Goal: Task Accomplishment & Management: Manage account settings

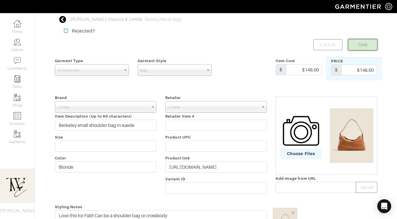
click at [356, 48] on button "Save" at bounding box center [362, 44] width 29 height 11
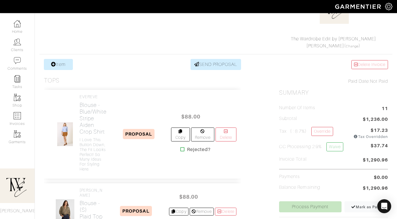
scroll to position [115, 0]
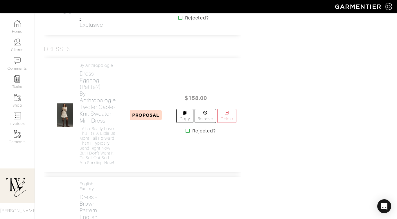
click at [89, 28] on h2 "Skirt - Brown Faux Suede Mini Skirt - Exclusive" at bounding box center [92, 4] width 24 height 47
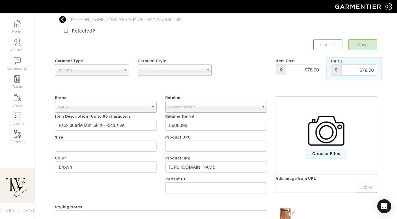
click at [203, 174] on div "Retailer - 032c 1017 ALYX 9SM 111SKIN 11 by Boris Bidjan Saberi 11 Honore 12 St…" at bounding box center [216, 145] width 110 height 102
click at [205, 165] on input "https://www.bloomingdales.com/shop/product/aqua-faux-suede-mini-skirt-exclusive…" at bounding box center [216, 166] width 102 height 11
paste input "go.shopmy.us/p-23545414"
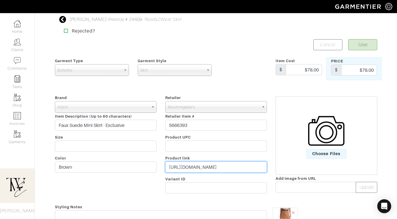
scroll to position [64, 0]
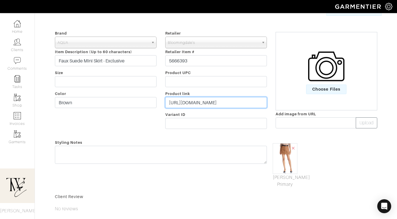
type input "https://go.shopmy.us/p-23545414"
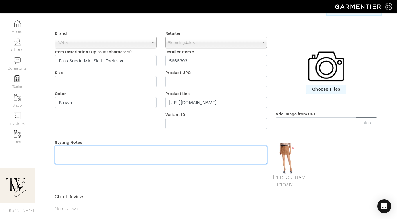
click at [206, 157] on textarea at bounding box center [161, 155] width 212 height 18
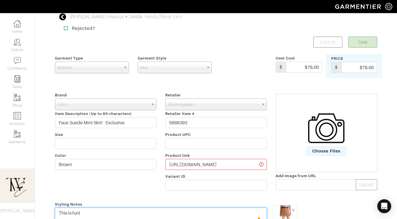
scroll to position [0, 0]
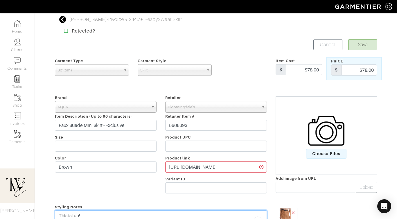
type textarea "This is fun!"
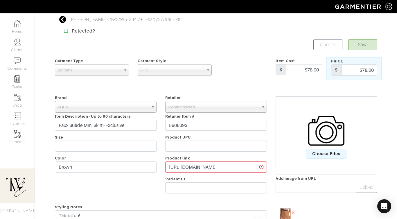
click at [356, 51] on form "Save Cancel Garment Type Tops Bottoms Dresses Jumpsuits Suiting Outerwear Shoes…" at bounding box center [216, 190] width 322 height 303
click at [356, 49] on button "Save" at bounding box center [362, 44] width 29 height 11
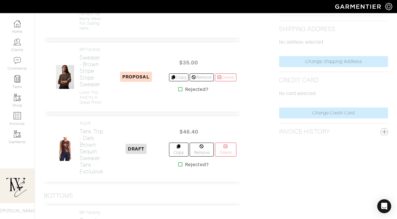
scroll to position [355, 0]
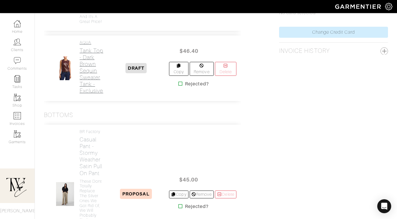
click at [85, 75] on h2 "Tank Top - Dark Brown Sequin Sweater Tank - Exclusive" at bounding box center [92, 70] width 24 height 47
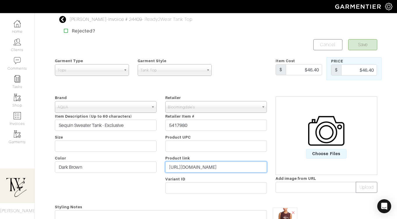
click at [188, 166] on input "https://www.bloomingdales.com/shop/product/aqua-sequin-sweater-tank-exclusive?I…" at bounding box center [216, 166] width 102 height 11
paste input "go.shopmy.us/p-23545543"
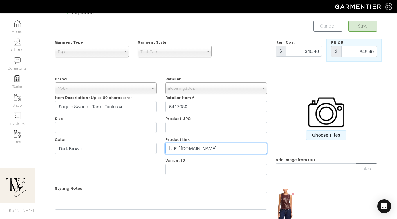
scroll to position [28, 0]
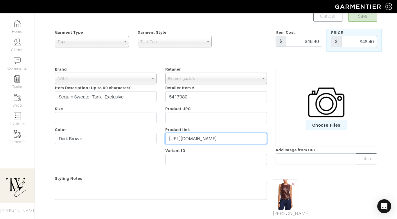
type input "https://go.shopmy.us/p-23545543"
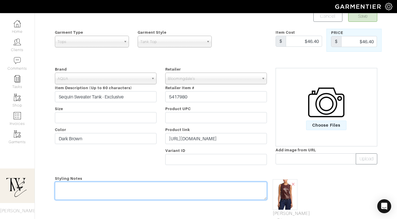
click at [179, 184] on div "Styling Notes" at bounding box center [161, 199] width 221 height 49
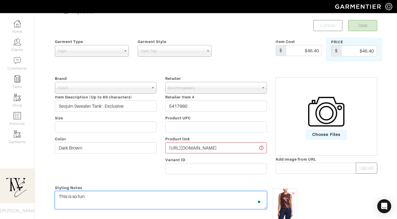
scroll to position [0, 0]
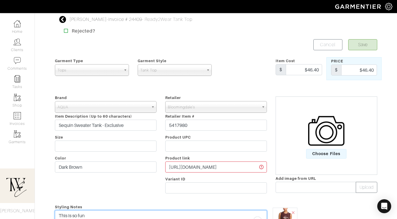
type textarea "This is so fun"
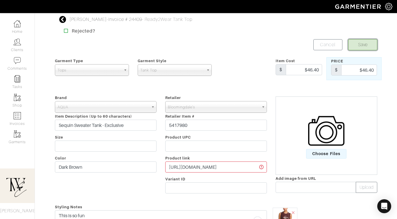
click at [370, 47] on button "Save" at bounding box center [362, 44] width 29 height 11
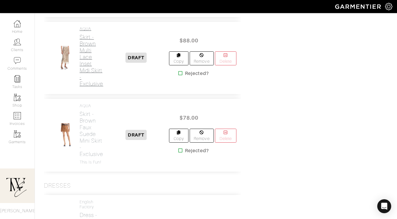
scroll to position [771, 0]
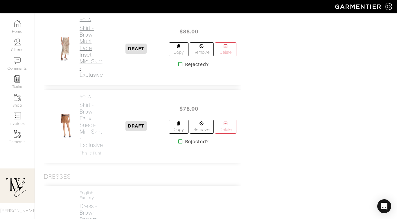
click at [93, 78] on h2 "Skirt - Brown Multi Lace Inset Midi Skirt - Exclusive" at bounding box center [92, 51] width 24 height 53
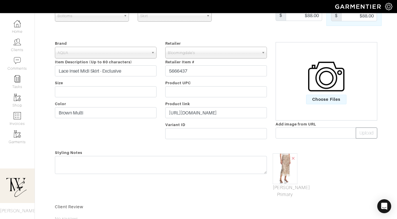
scroll to position [107, 0]
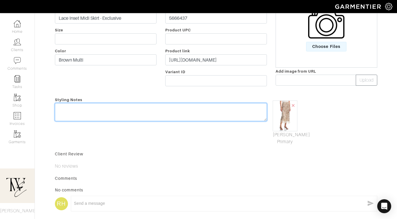
click at [142, 104] on textarea at bounding box center [161, 112] width 212 height 18
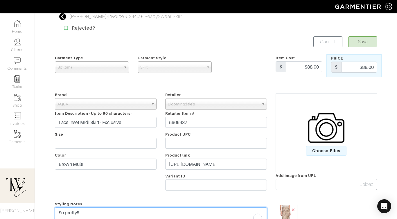
scroll to position [0, 0]
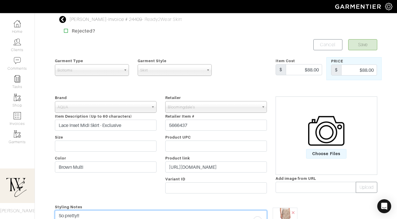
type textarea "So pretty!!"
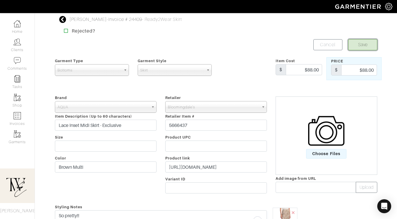
click at [364, 44] on button "Save" at bounding box center [362, 44] width 29 height 11
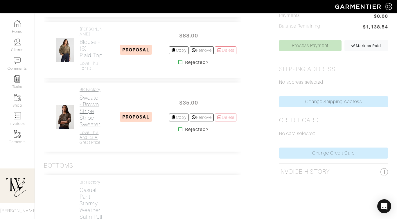
scroll to position [333, 0]
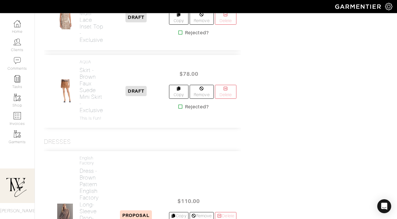
scroll to position [899, 0]
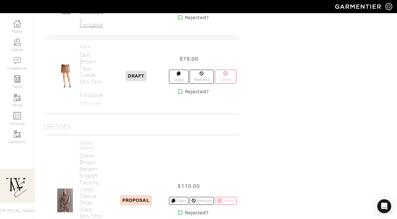
click at [85, 28] on h2 "Skirt - Brown Multi Lace Inset Top - Exclusive" at bounding box center [92, 4] width 24 height 47
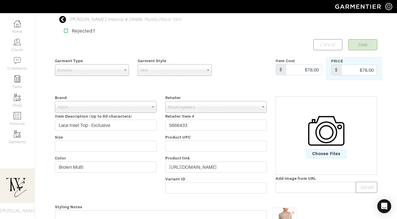
click at [76, 68] on span "Bottoms" at bounding box center [89, 70] width 64 height 12
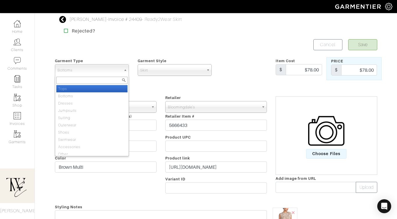
click at [80, 88] on li "Tops" at bounding box center [91, 88] width 71 height 7
select select "1"
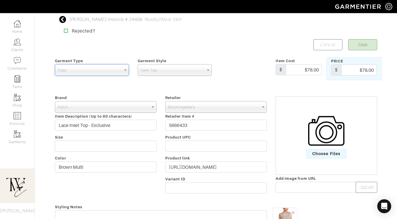
click at [155, 77] on div "Garment Style Tank Top Sweater T-Shirt Blouse Tank Top" at bounding box center [174, 68] width 83 height 23
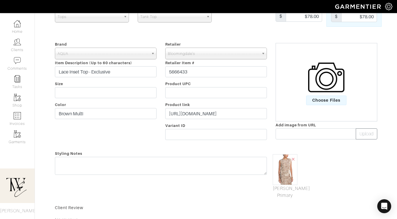
scroll to position [101, 0]
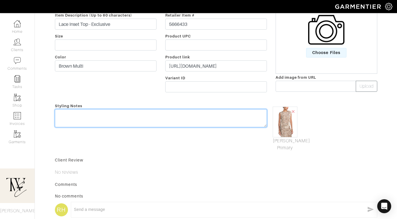
click at [177, 119] on textarea at bounding box center [161, 118] width 212 height 18
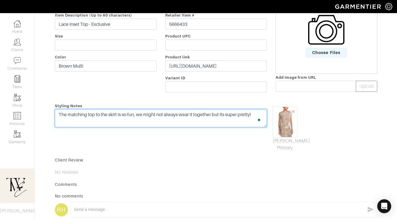
scroll to position [0, 0]
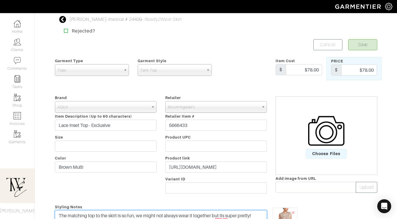
type textarea "The matching top to the skirt is so fun, we might not always wear it together b…"
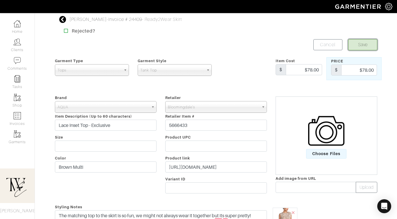
click at [370, 46] on button "Save" at bounding box center [362, 44] width 29 height 11
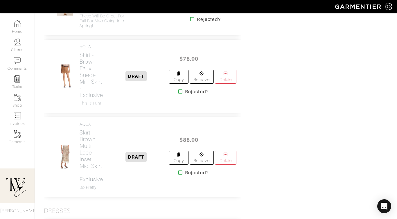
scroll to position [897, 0]
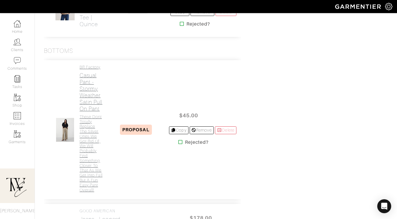
scroll to position [451, 0]
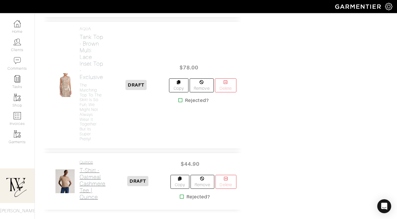
click at [94, 180] on h2 "T-Shirt - Oatmeal Cashmere Tee | Quince" at bounding box center [93, 183] width 26 height 33
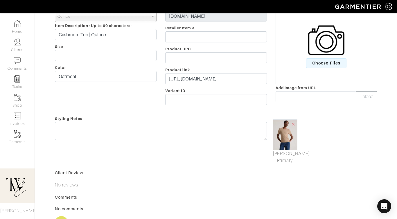
scroll to position [57, 0]
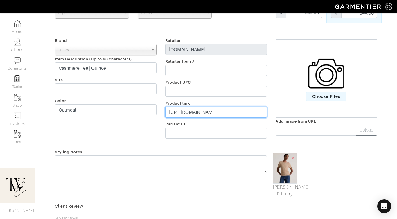
click at [215, 116] on input "[URL][DOMAIN_NAME]" at bounding box center [216, 112] width 102 height 11
click at [215, 116] on input "https://www.quince.com/women/cashmere/cashmere-tee-shirt?color=oatmeal&productP…" at bounding box center [216, 112] width 102 height 11
paste input "go.shopmy.us/p-23546061"
type input "https://go.shopmy.us/p-23546061"
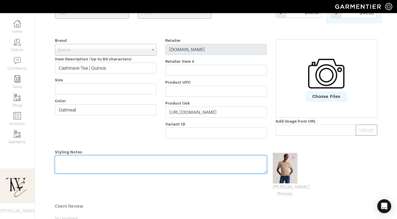
click at [197, 161] on div "Styling Notes" at bounding box center [161, 172] width 221 height 49
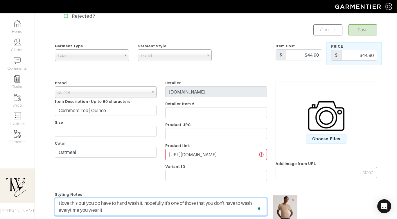
scroll to position [0, 0]
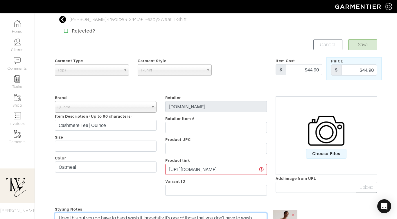
type textarea "I love this but you do have to hand wash it, hopefully it's one of those that y…"
click at [364, 44] on button "Save" at bounding box center [362, 44] width 29 height 11
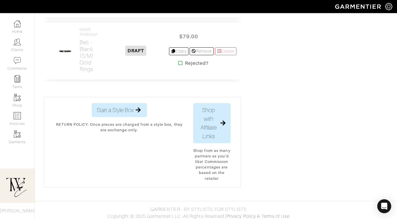
scroll to position [1621, 0]
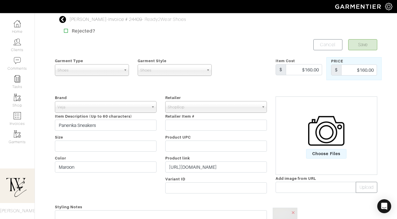
click at [200, 161] on div "Retailer - 032c 1017 ALYX 9SM 111SKIN 11 by Boris Bidjan Saberi 11 Honore 12 St…" at bounding box center [216, 145] width 110 height 102
click at [200, 162] on input "https://www.shopbop.com/product/vp/v=1/1523346333.htm?currencyCode=USD&extid=af…" at bounding box center [216, 166] width 102 height 11
paste input "go.shopmy.us/p-23546267"
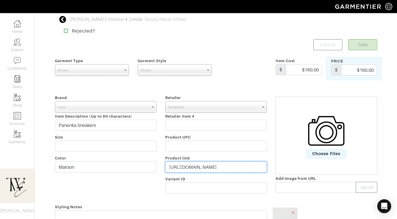
scroll to position [26, 0]
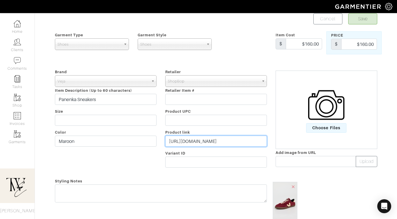
type input "https://go.shopmy.us/p-23546267"
click at [179, 206] on div "Styling Notes" at bounding box center [161, 208] width 221 height 62
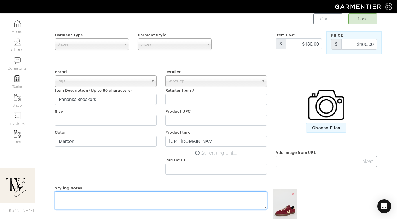
click at [174, 194] on textarea at bounding box center [161, 200] width 212 height 18
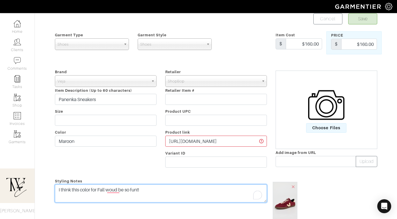
type textarea "I think this color for Fall woud be so fun!!"
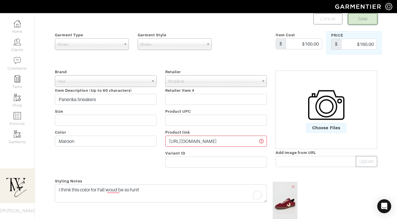
click at [370, 22] on button "Save" at bounding box center [362, 18] width 29 height 11
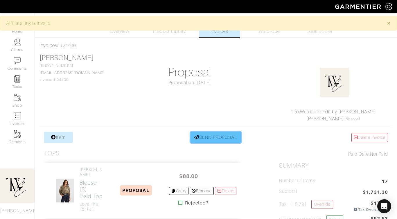
click at [217, 136] on link "SEND PROPOSAL" at bounding box center [215, 137] width 51 height 11
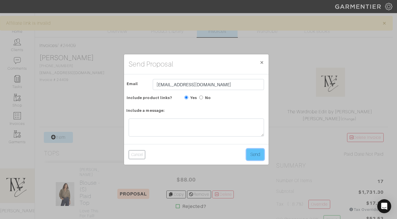
click at [259, 155] on button "Send" at bounding box center [254, 154] width 17 height 11
